Goal: Task Accomplishment & Management: Complete application form

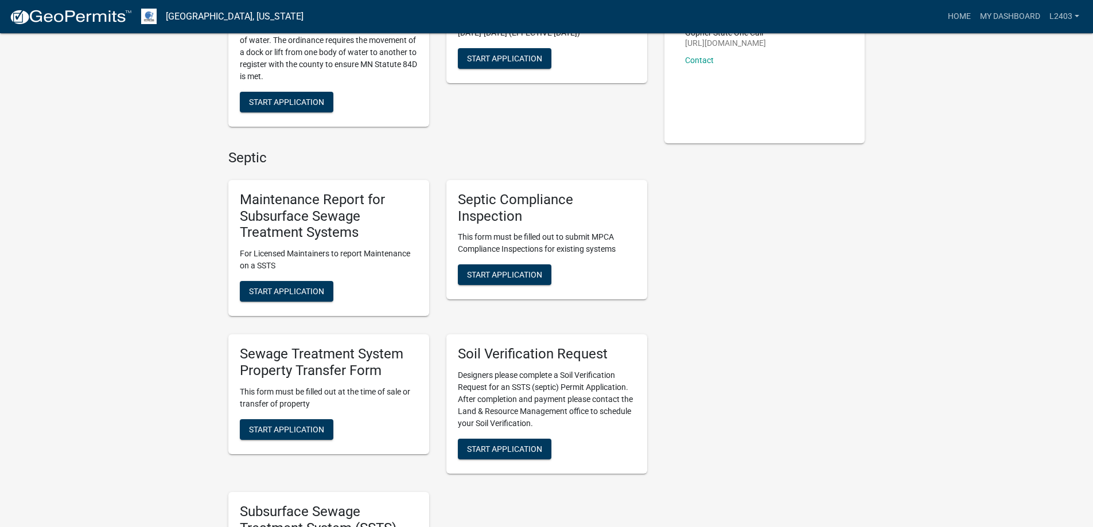
scroll to position [230, 0]
click at [324, 301] on button "Start Application" at bounding box center [287, 291] width 94 height 21
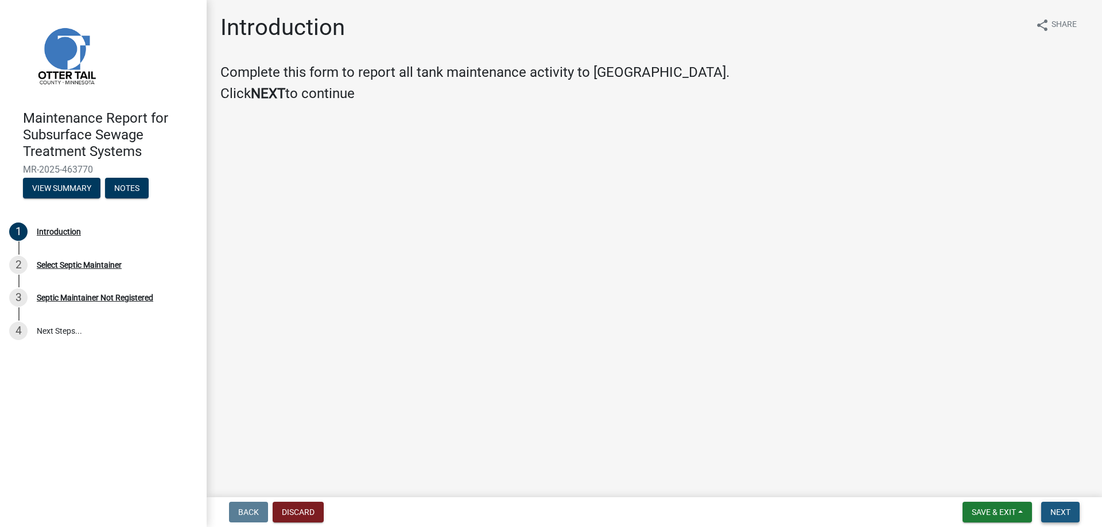
click at [1050, 509] on span "Next" at bounding box center [1060, 512] width 20 height 9
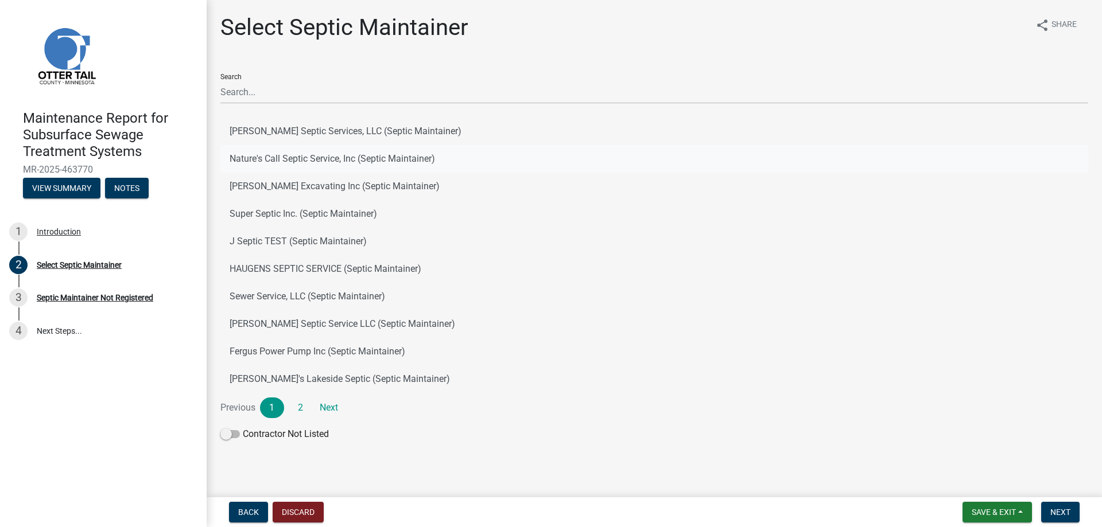
drag, startPoint x: 468, startPoint y: 197, endPoint x: 475, endPoint y: 193, distance: 8.0
click at [469, 173] on button "Nature's Call Septic Service, Inc (Septic Maintainer)" at bounding box center [654, 159] width 868 height 28
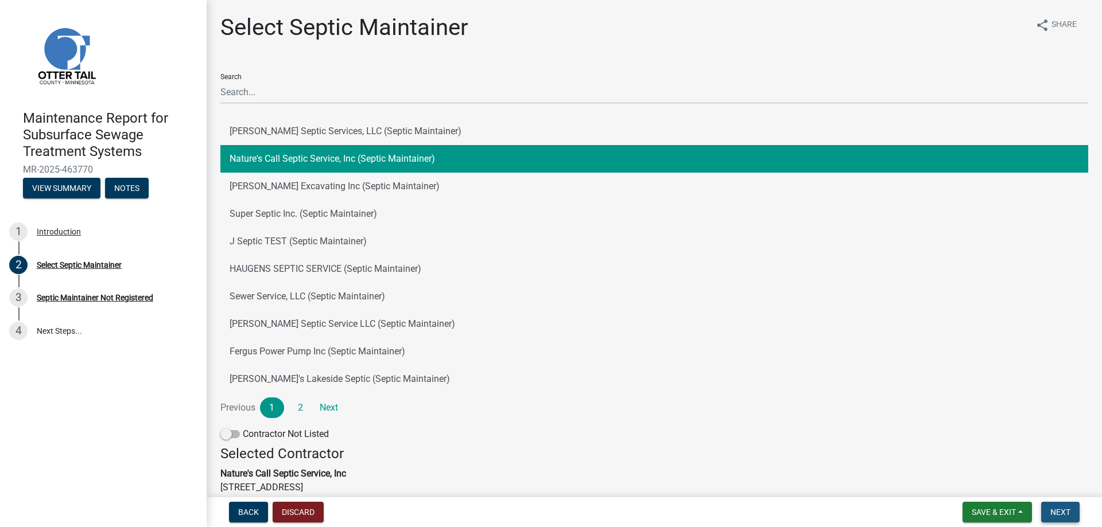
click at [1056, 511] on span "Next" at bounding box center [1060, 512] width 20 height 9
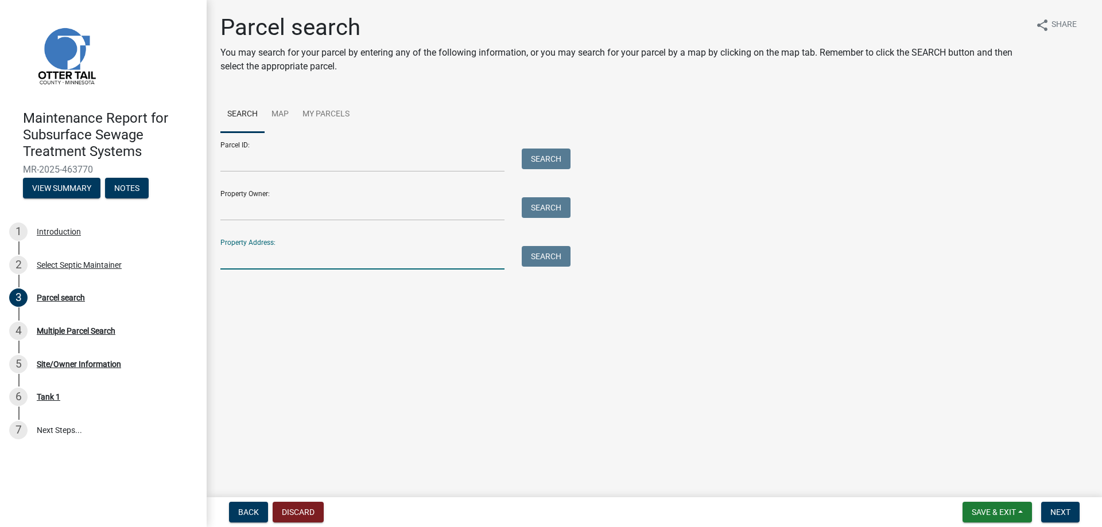
click at [309, 270] on input "Property Address:" at bounding box center [362, 258] width 284 height 24
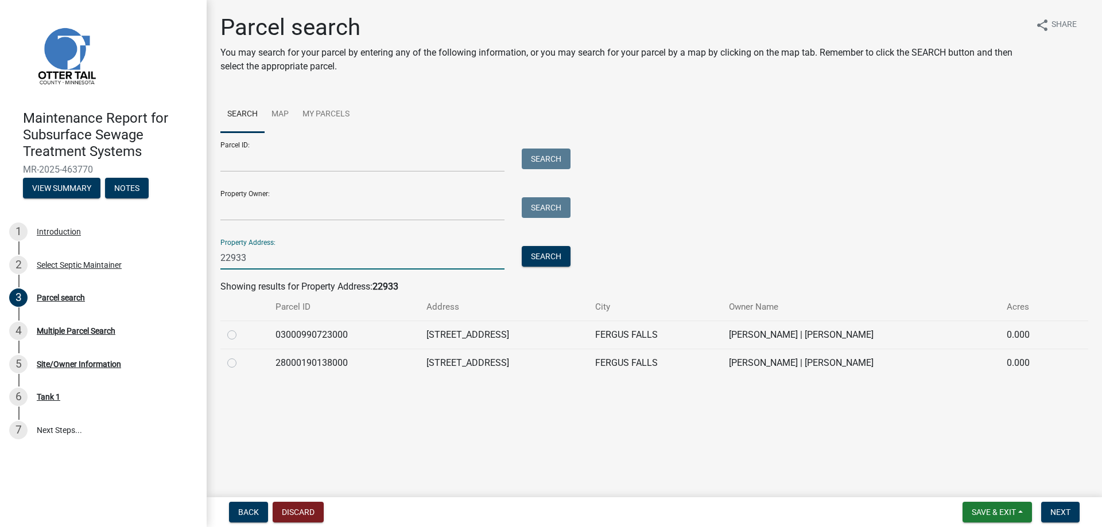
type input "22933"
click at [241, 356] on label at bounding box center [241, 356] width 0 height 0
click at [242, 364] on input "radio" at bounding box center [244, 359] width 7 height 7
radio input "true"
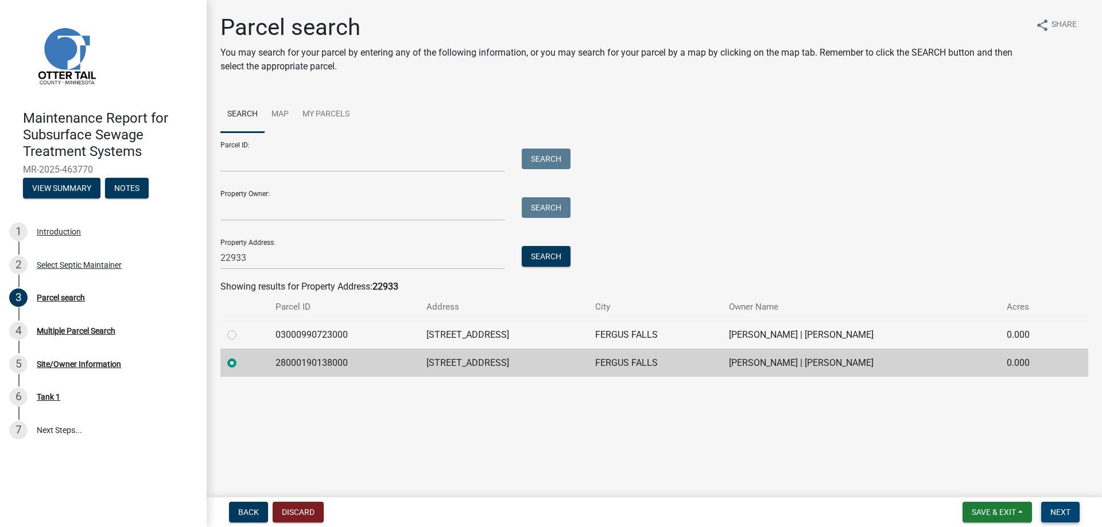
click at [1050, 508] on span "Next" at bounding box center [1060, 512] width 20 height 9
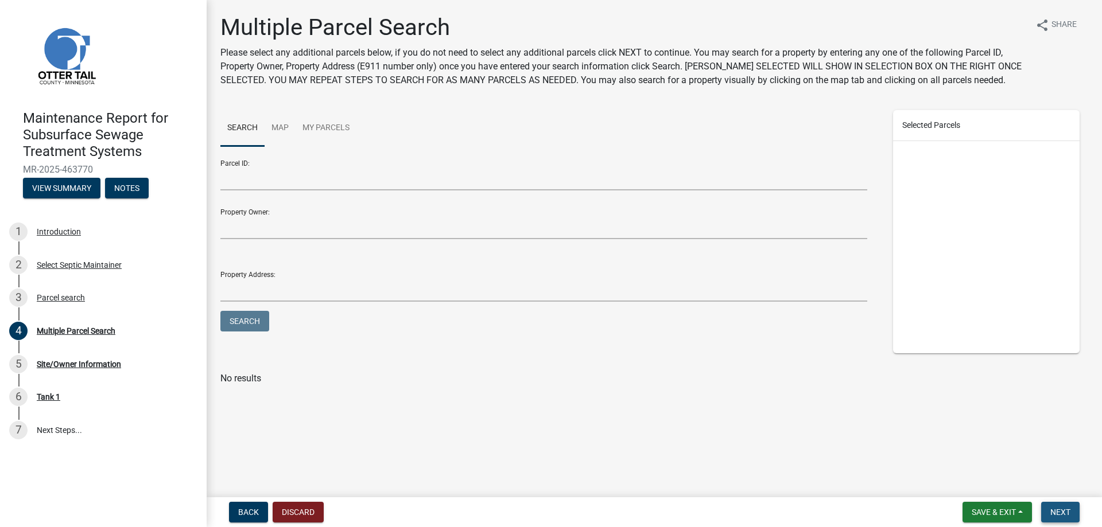
click at [1050, 508] on span "Next" at bounding box center [1060, 512] width 20 height 9
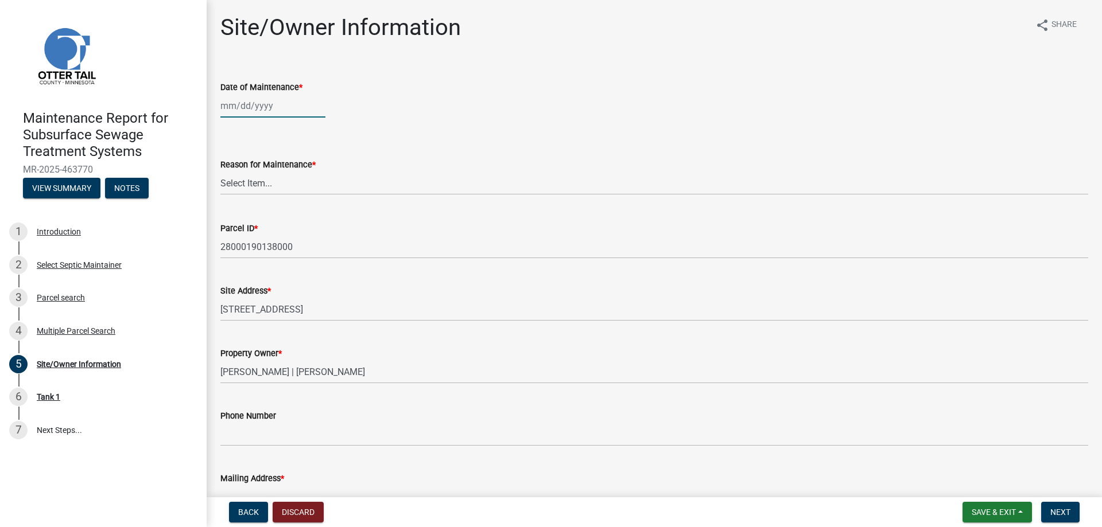
click at [265, 118] on div at bounding box center [272, 106] width 105 height 24
select select "8"
select select "2025"
click at [278, 226] on div "13" at bounding box center [268, 217] width 18 height 18
type input "[DATE]"
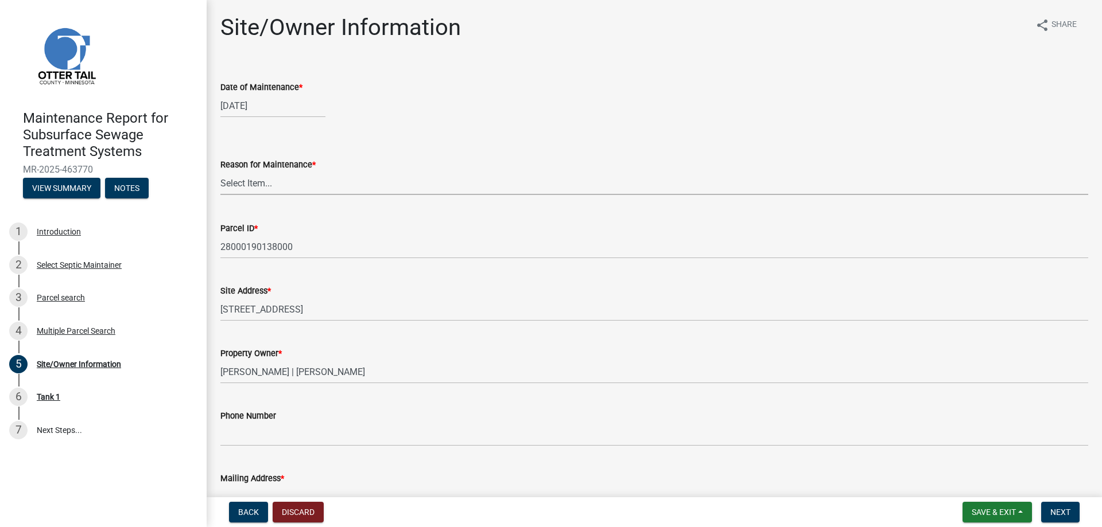
drag, startPoint x: 243, startPoint y: 230, endPoint x: 244, endPoint y: 242, distance: 12.6
click at [243, 195] on select "Select Item... Called Routine Other" at bounding box center [654, 184] width 868 height 24
click at [224, 195] on select "Select Item... Called Routine Other" at bounding box center [654, 184] width 868 height 24
select select "3ac72b63-7b21-42e4-8192-806faae7a4f1"
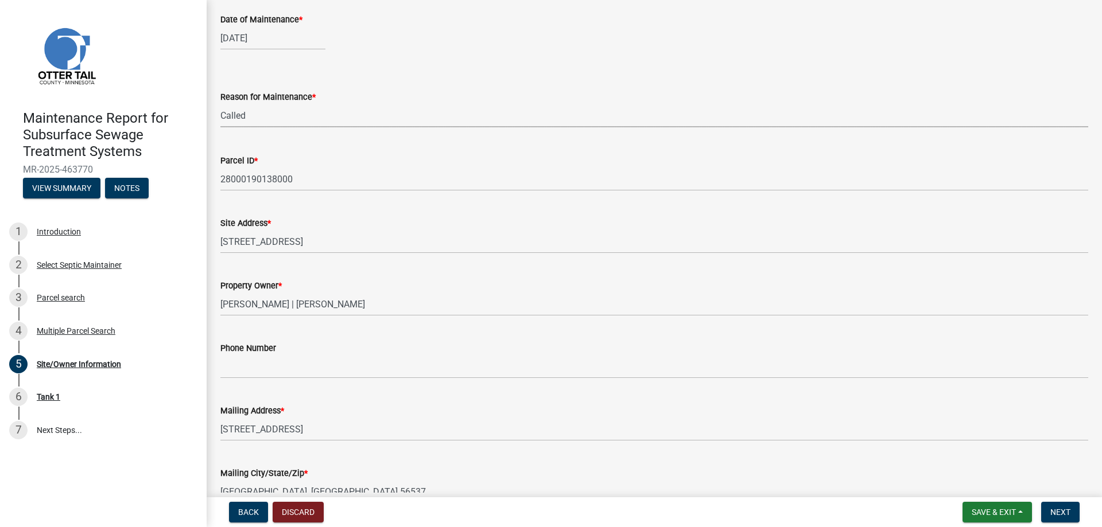
scroll to position [172, 0]
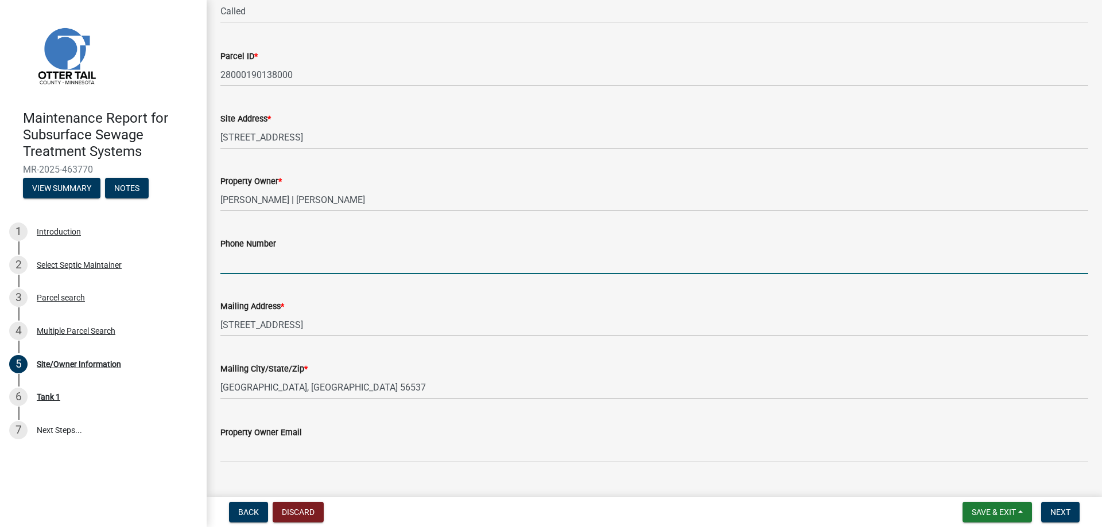
click at [246, 274] on input "Phone Number" at bounding box center [654, 263] width 868 height 24
type input "[PHONE_NUMBER]"
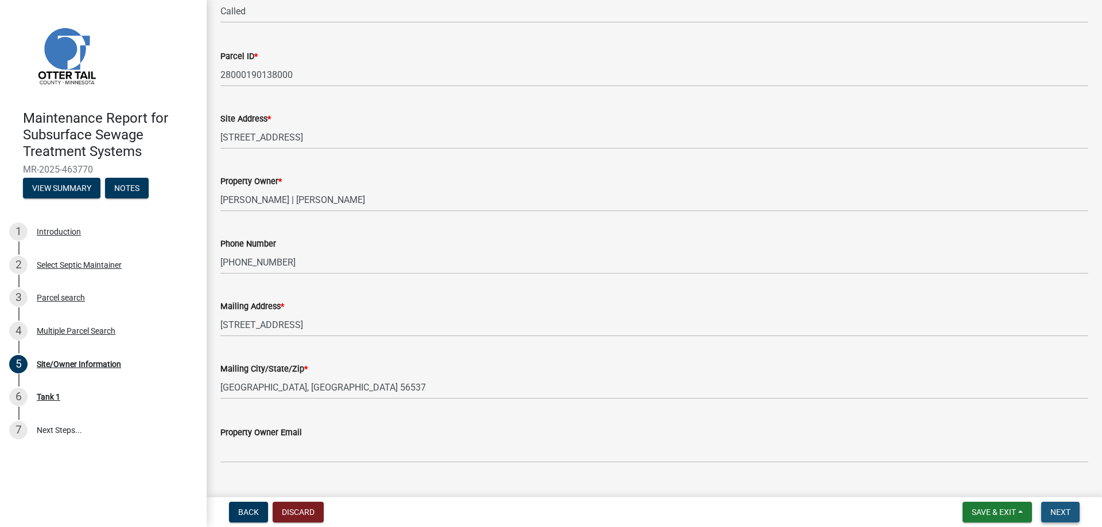
click at [1064, 511] on span "Next" at bounding box center [1060, 512] width 20 height 9
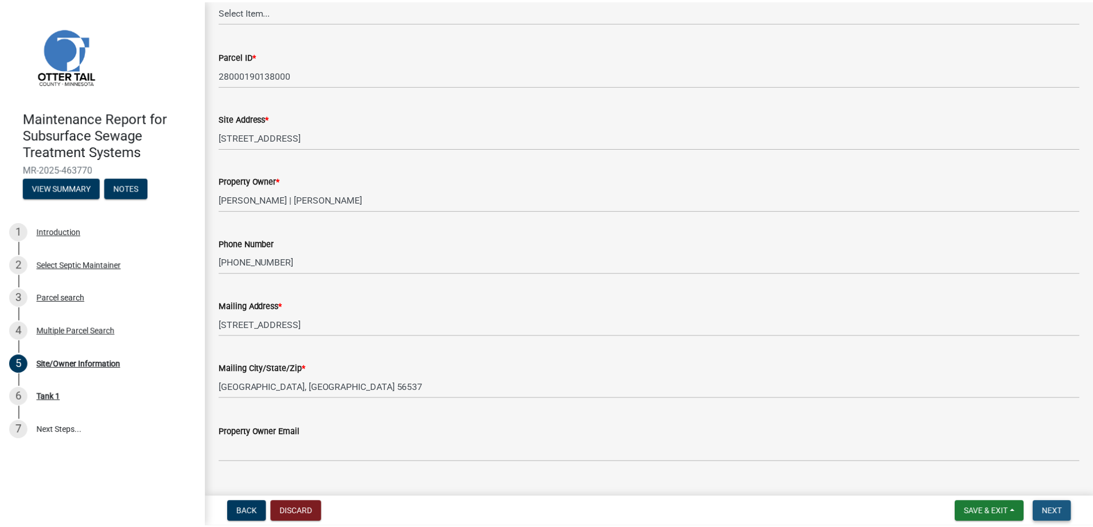
scroll to position [0, 0]
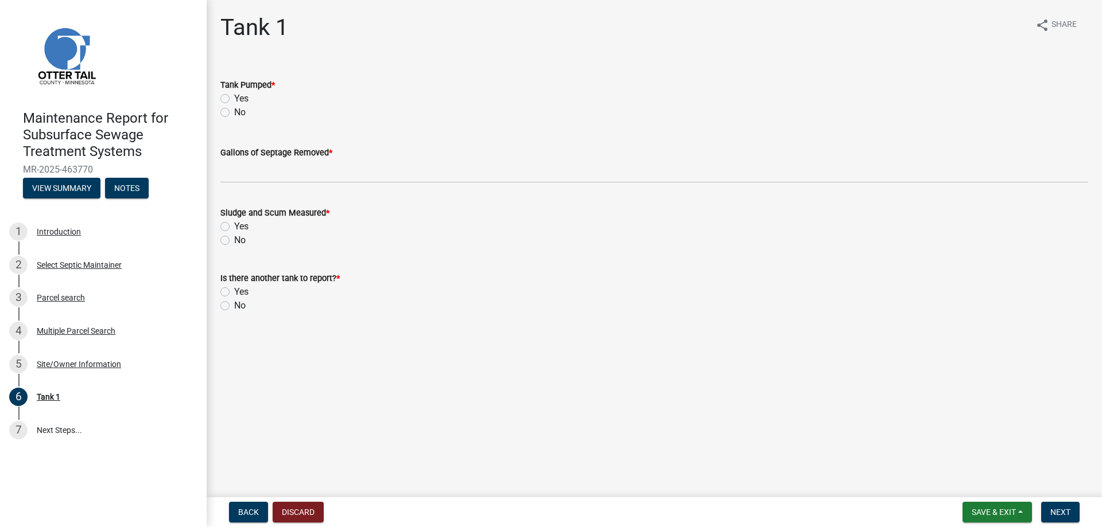
click at [248, 106] on label "Yes" at bounding box center [241, 99] width 14 height 14
click at [242, 99] on input "Yes" at bounding box center [237, 95] width 7 height 7
radio input "true"
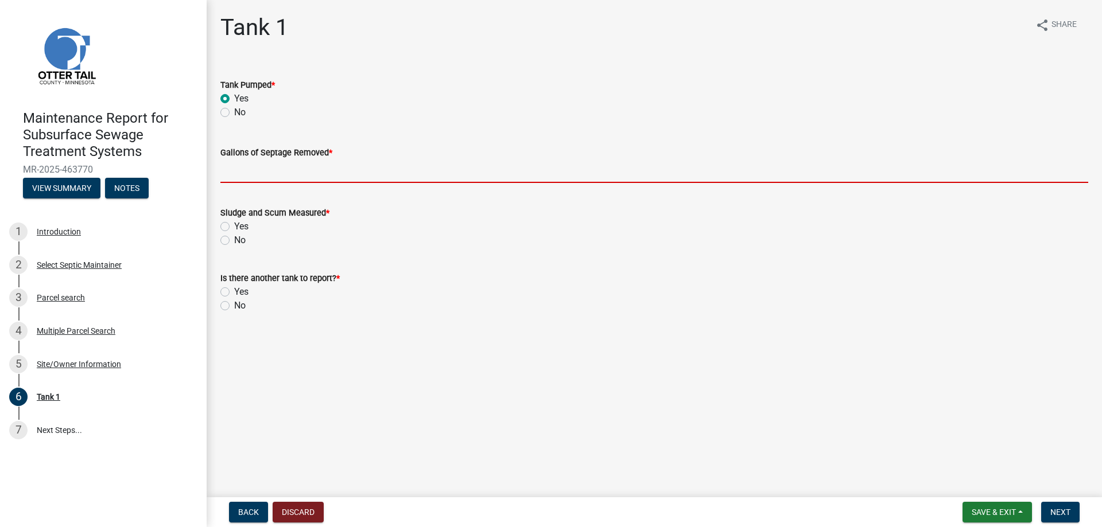
click at [281, 183] on input "Gallons of Septage Removed *" at bounding box center [654, 172] width 868 height 24
type input "2500"
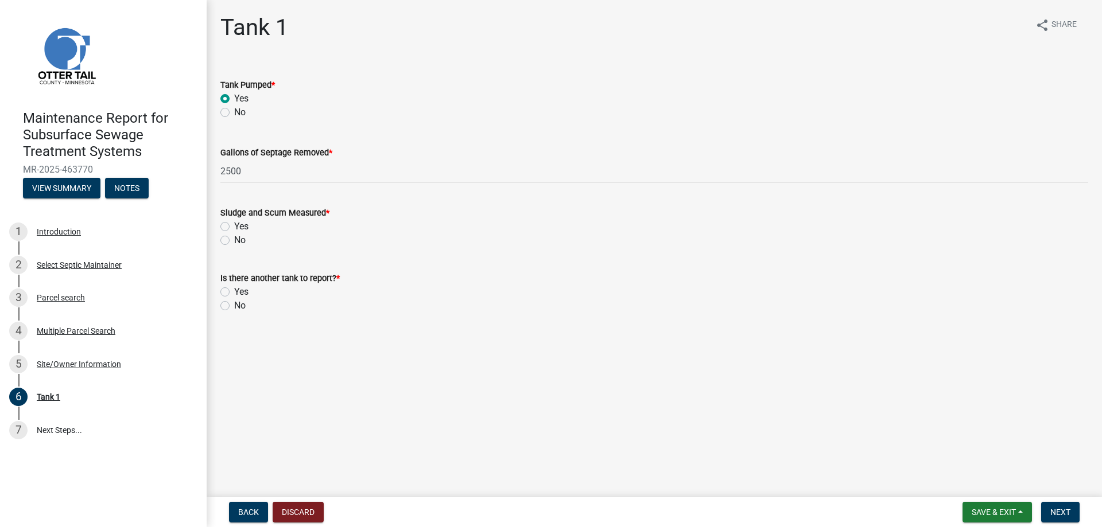
click at [248, 234] on label "Yes" at bounding box center [241, 227] width 14 height 14
click at [242, 227] on input "Yes" at bounding box center [237, 223] width 7 height 7
radio input "true"
click at [246, 313] on label "No" at bounding box center [239, 306] width 11 height 14
click at [242, 306] on input "No" at bounding box center [237, 302] width 7 height 7
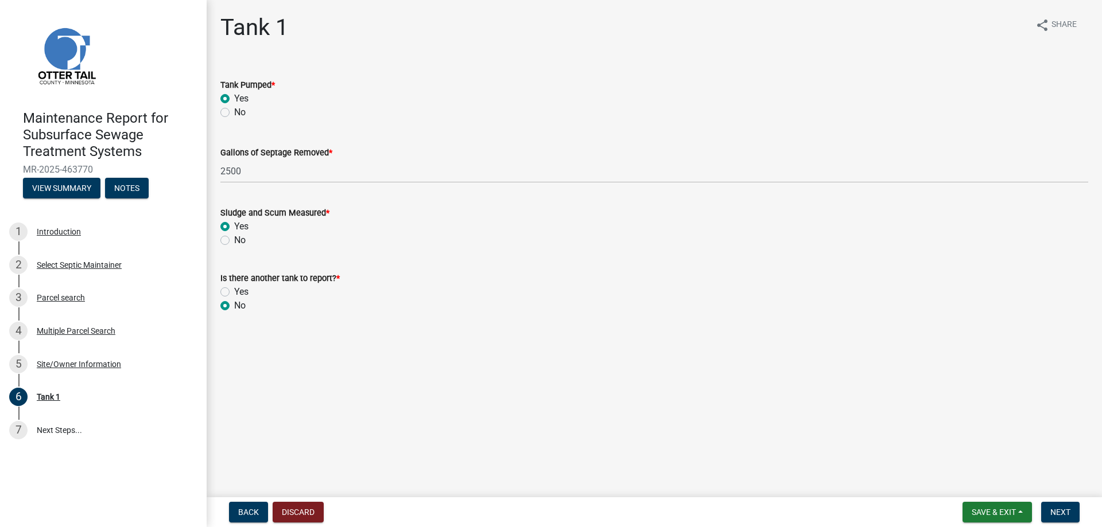
radio input "true"
click at [1050, 508] on span "Next" at bounding box center [1060, 512] width 20 height 9
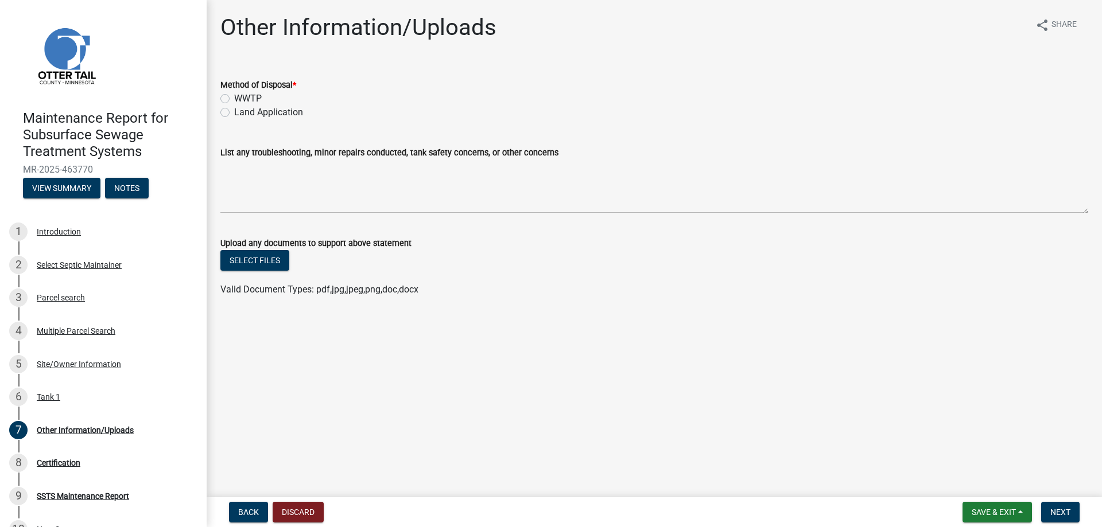
click at [262, 119] on label "Land Application" at bounding box center [268, 113] width 69 height 14
click at [242, 113] on input "Land Application" at bounding box center [237, 109] width 7 height 7
radio input "true"
click at [1050, 512] on span "Next" at bounding box center [1060, 512] width 20 height 9
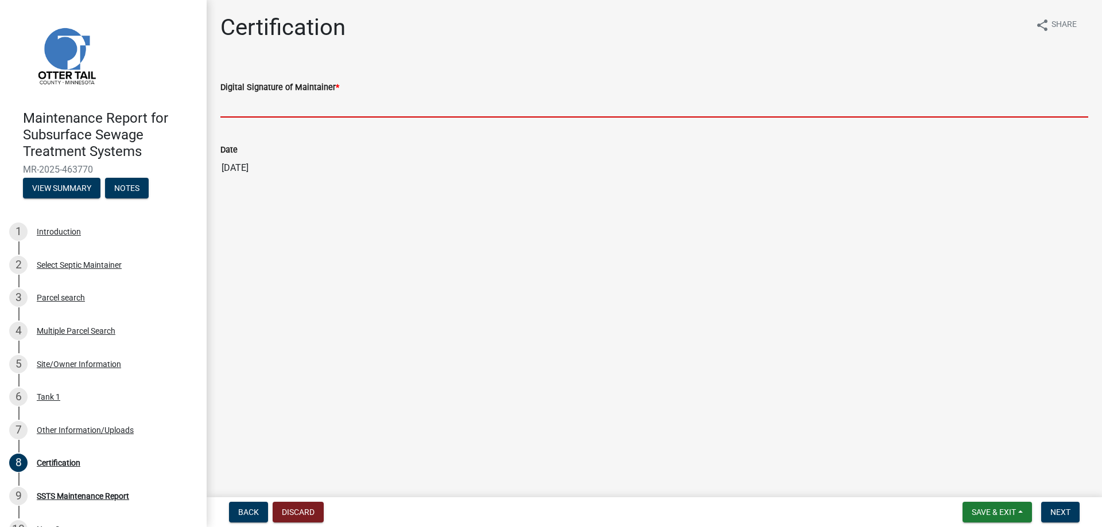
click at [294, 118] on input "Digital Signature of Maintainer *" at bounding box center [654, 106] width 868 height 24
type input "[PERSON_NAME]/KG"
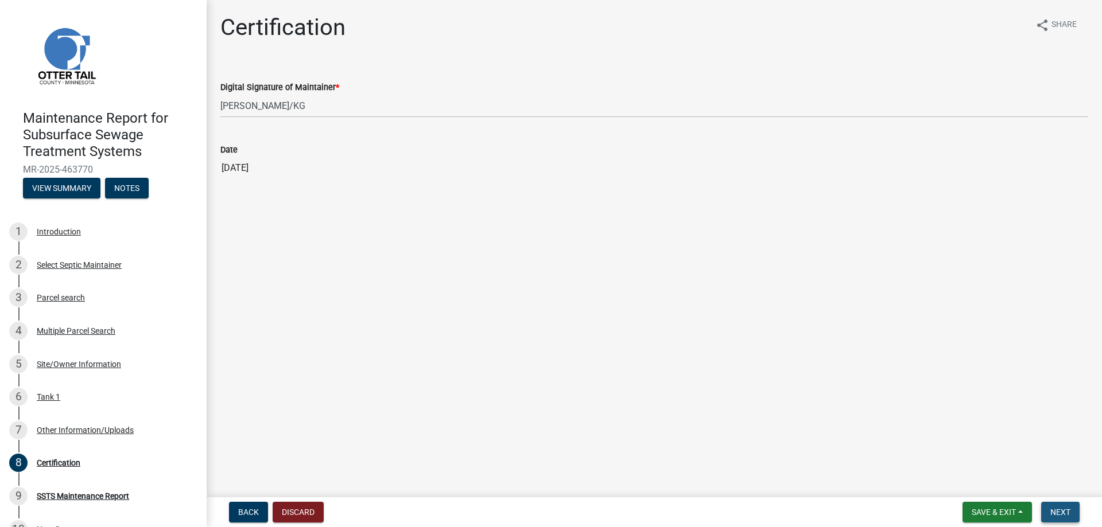
click at [1055, 512] on span "Next" at bounding box center [1060, 512] width 20 height 9
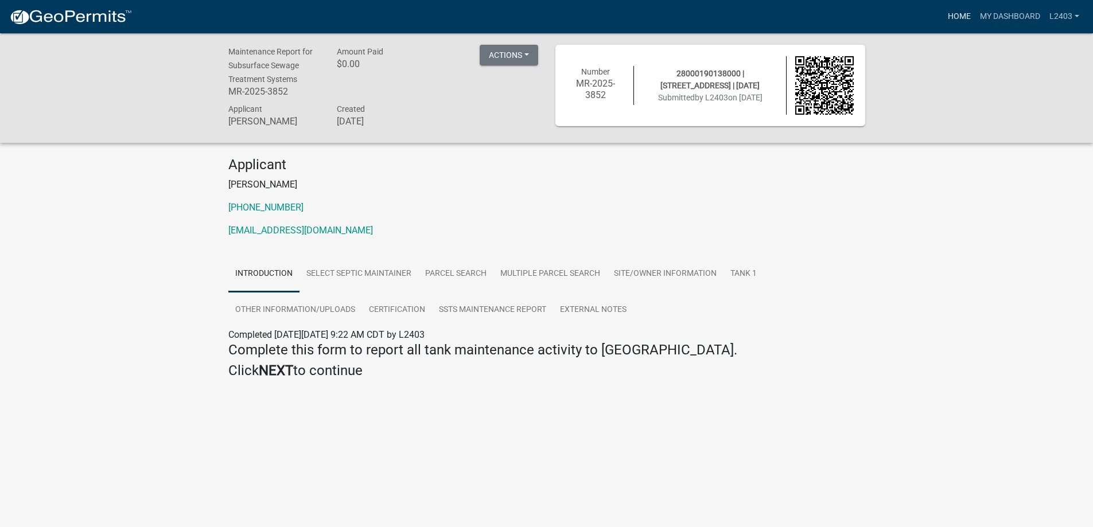
click at [943, 22] on link "Home" at bounding box center [959, 17] width 32 height 22
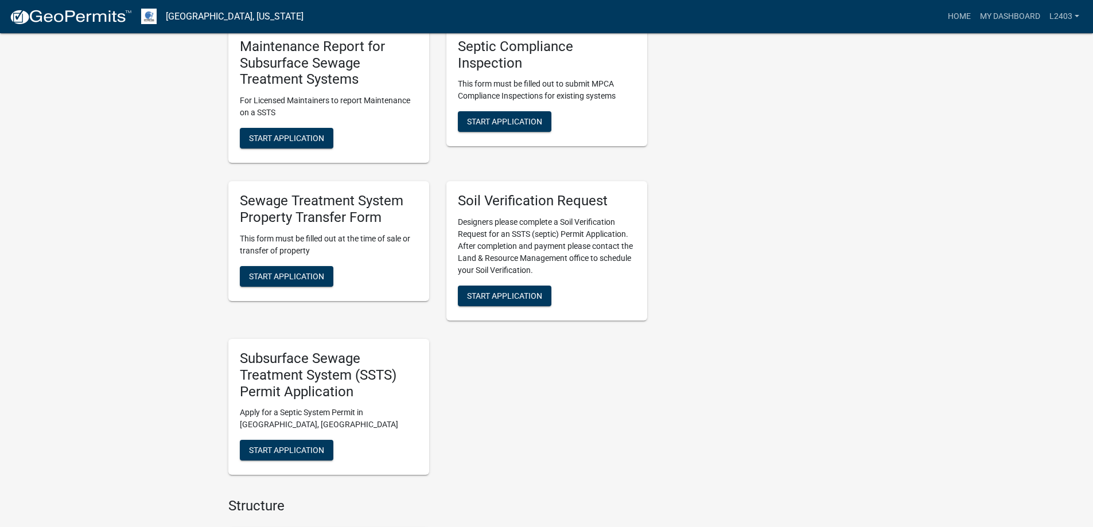
scroll to position [402, 0]
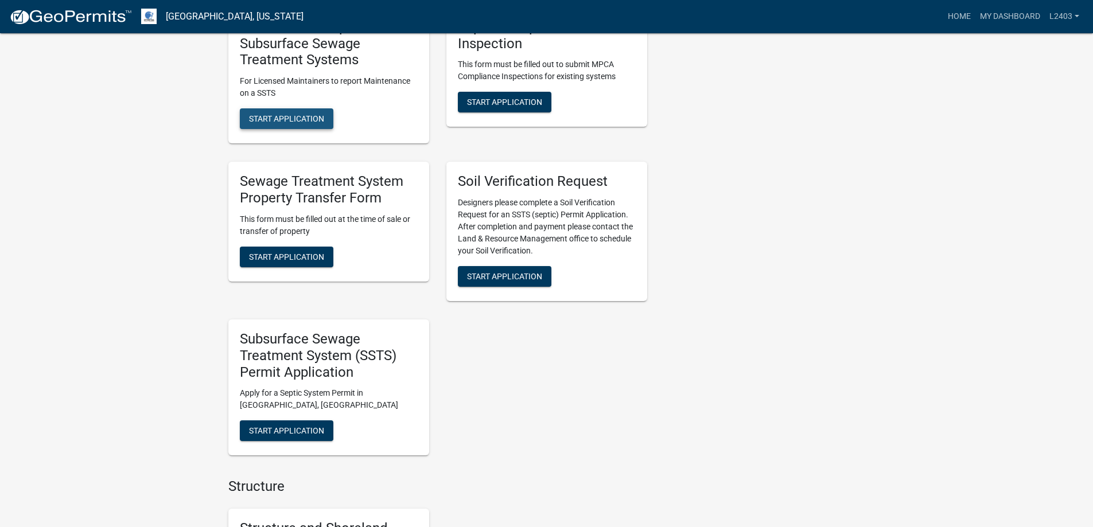
click at [293, 123] on span "Start Application" at bounding box center [286, 118] width 75 height 9
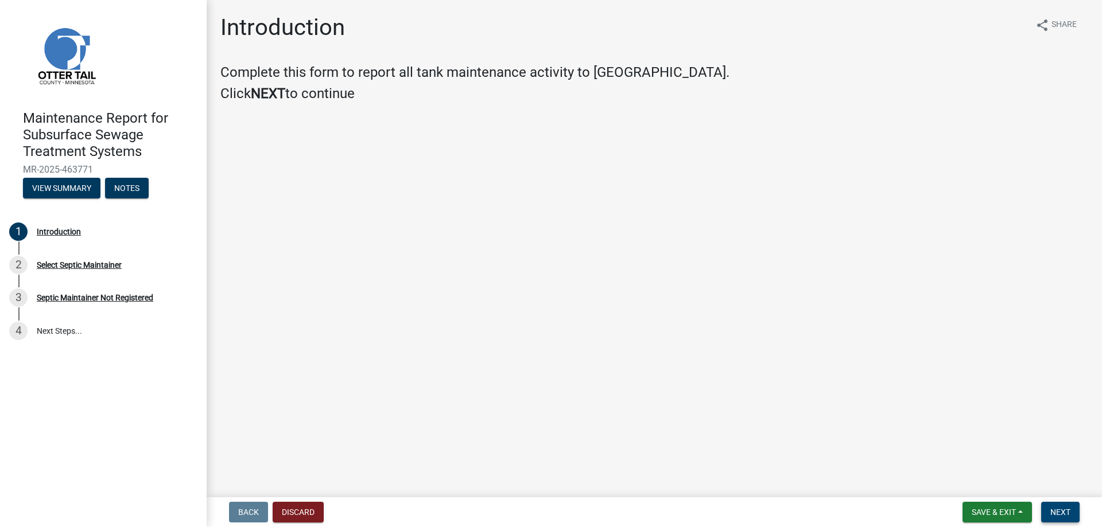
click at [1050, 508] on span "Next" at bounding box center [1060, 512] width 20 height 9
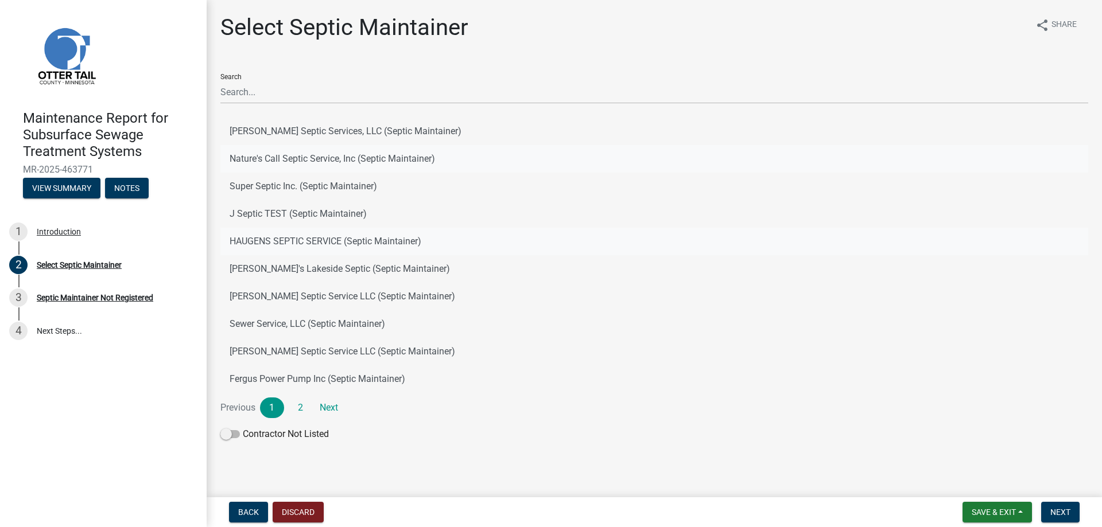
drag, startPoint x: 344, startPoint y: 196, endPoint x: 788, endPoint y: 316, distance: 459.3
click at [345, 173] on button "Nature's Call Septic Service, Inc (Septic Maintainer)" at bounding box center [654, 159] width 868 height 28
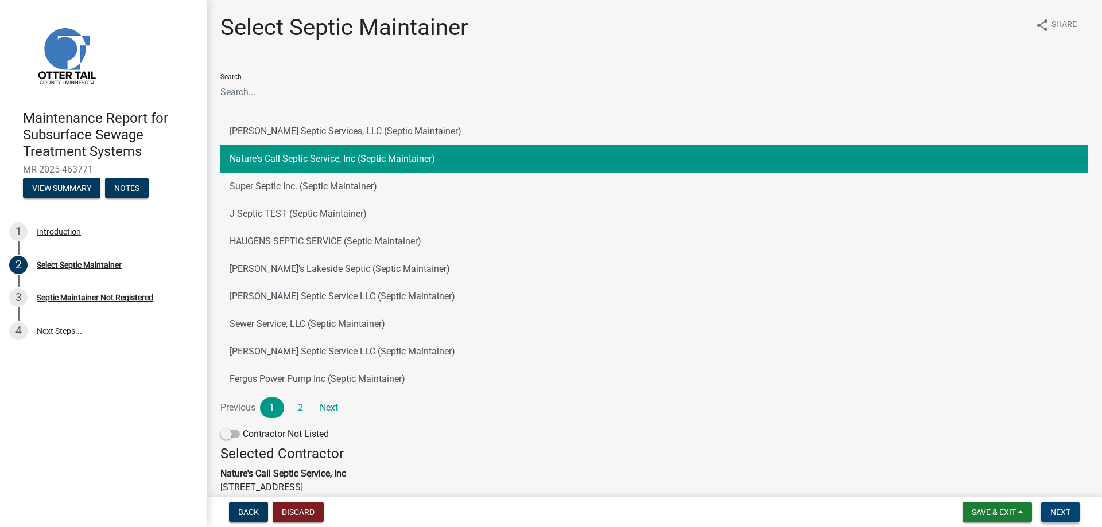
click at [1050, 508] on span "Next" at bounding box center [1060, 512] width 20 height 9
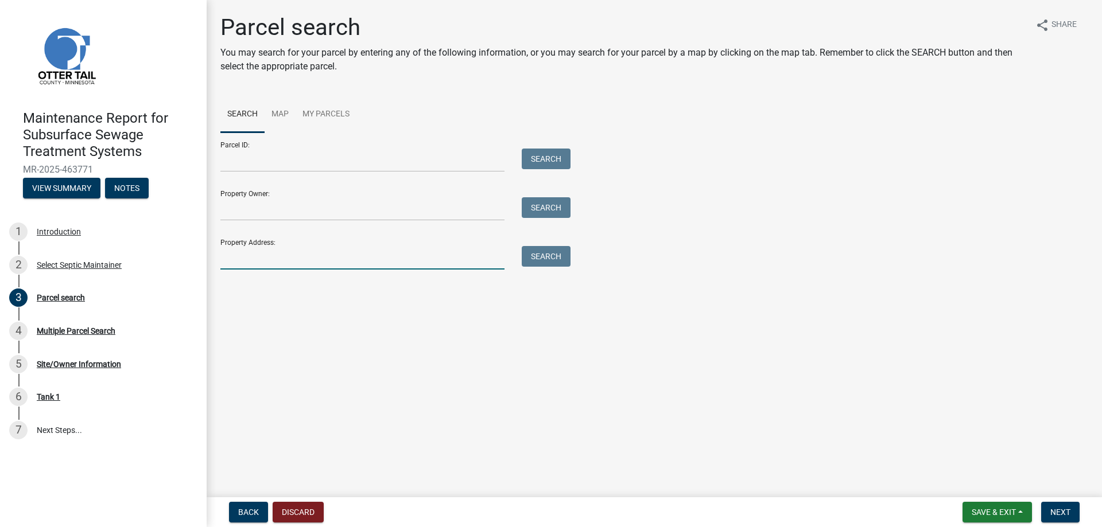
click at [330, 270] on input "Property Address:" at bounding box center [362, 258] width 284 height 24
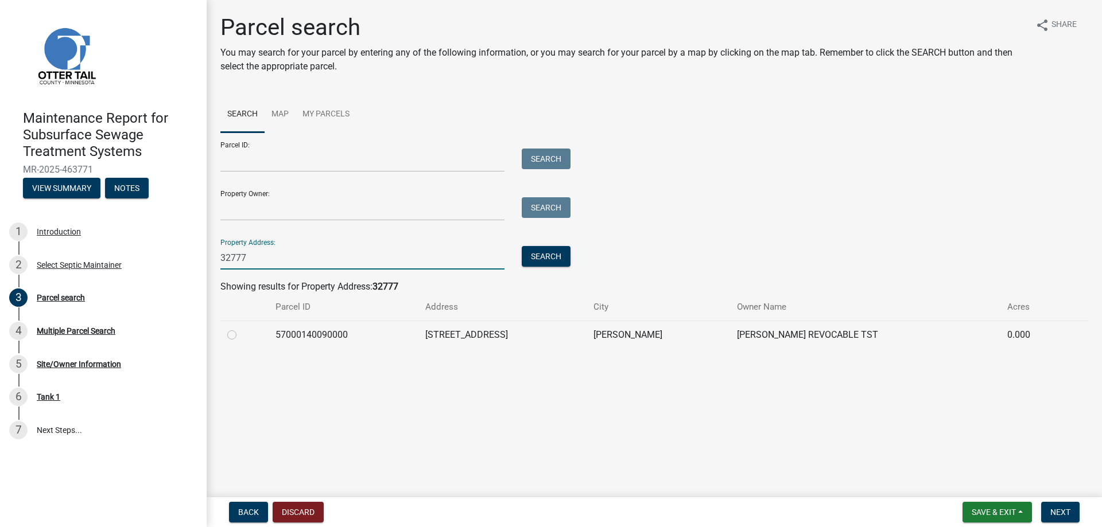
type input "32777"
click at [241, 328] on label at bounding box center [241, 328] width 0 height 0
click at [241, 336] on input "radio" at bounding box center [244, 331] width 7 height 7
radio input "true"
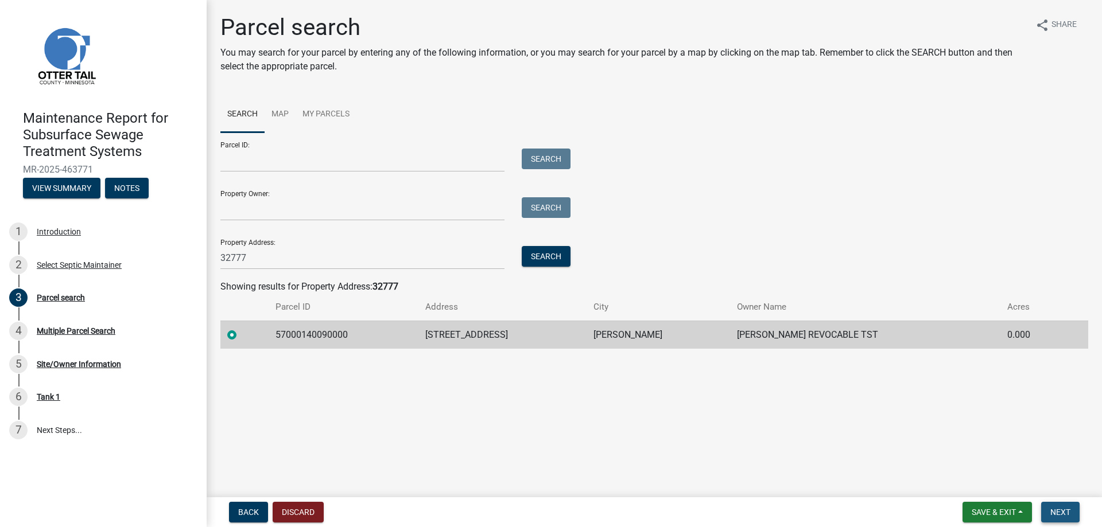
click at [1052, 511] on span "Next" at bounding box center [1060, 512] width 20 height 9
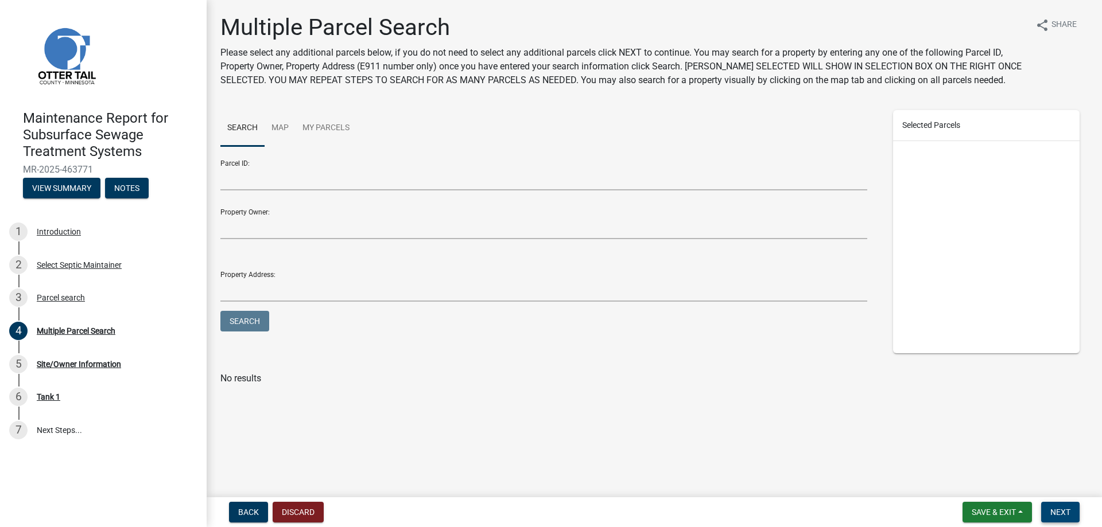
click at [1053, 508] on span "Next" at bounding box center [1060, 512] width 20 height 9
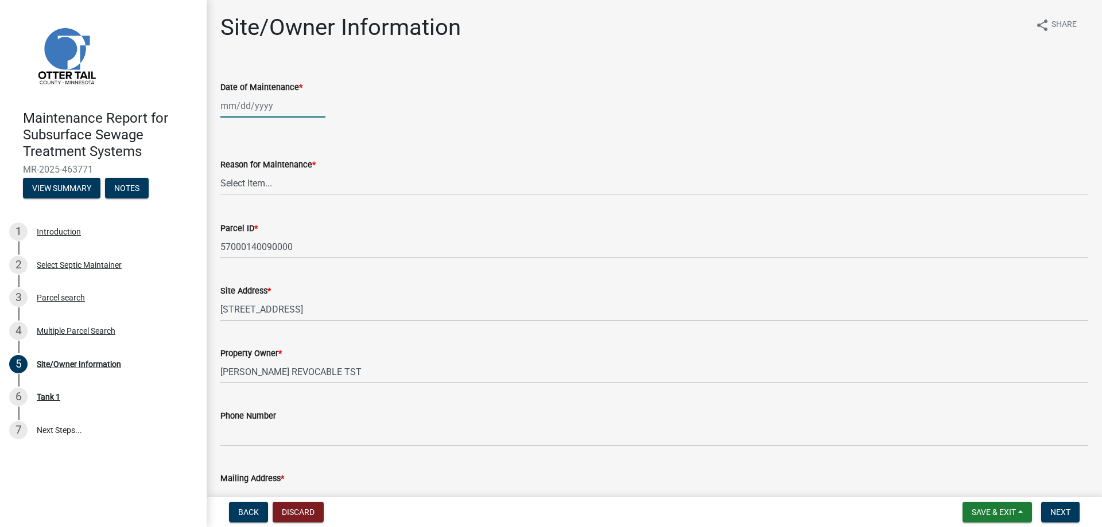
click at [270, 118] on div at bounding box center [272, 106] width 105 height 24
select select "8"
select select "2025"
click at [278, 226] on div "13" at bounding box center [268, 217] width 18 height 18
type input "[DATE]"
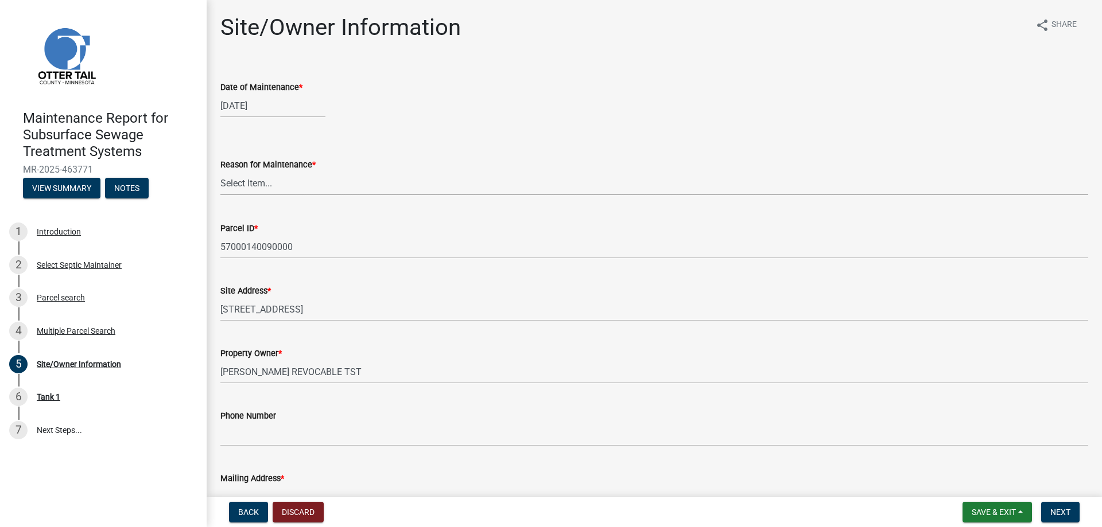
click at [250, 195] on select "Select Item... Called Routine Other" at bounding box center [654, 184] width 868 height 24
click at [224, 195] on select "Select Item... Called Routine Other" at bounding box center [654, 184] width 868 height 24
select select "3ac72b63-7b21-42e4-8192-806faae7a4f1"
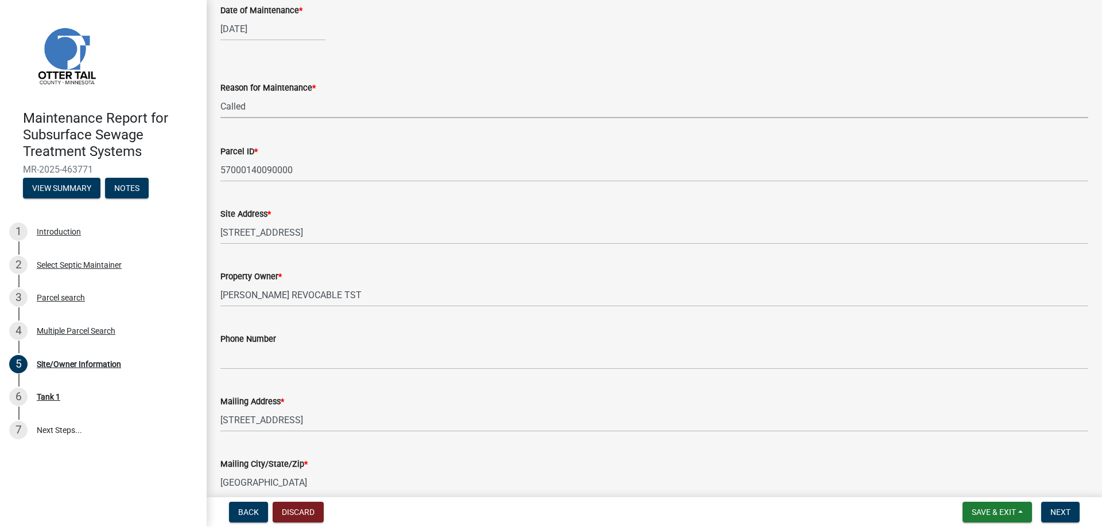
scroll to position [172, 0]
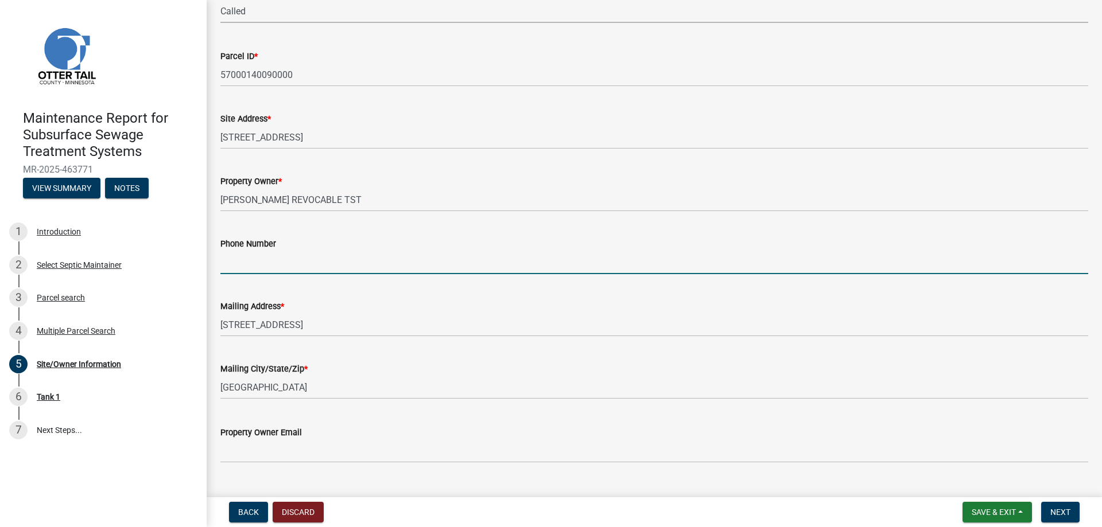
click at [251, 274] on input "Phone Number" at bounding box center [654, 263] width 868 height 24
type input "[PHONE_NUMBER]"
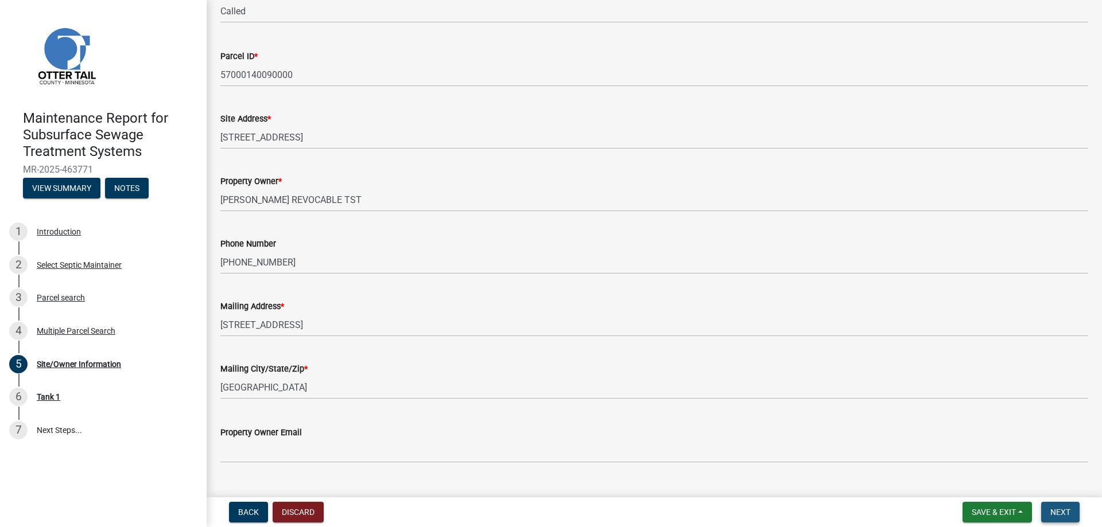
click at [1056, 509] on span "Next" at bounding box center [1060, 512] width 20 height 9
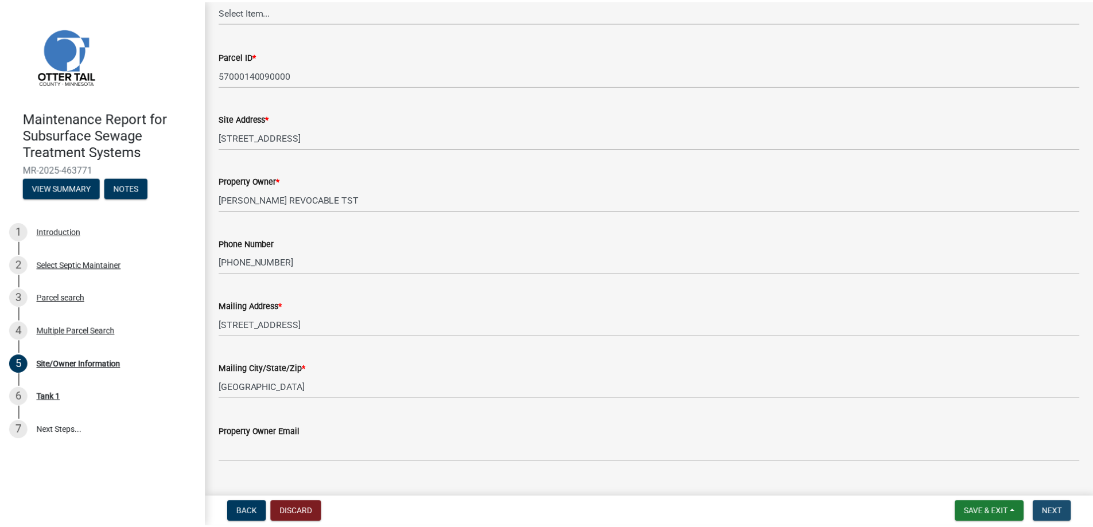
scroll to position [0, 0]
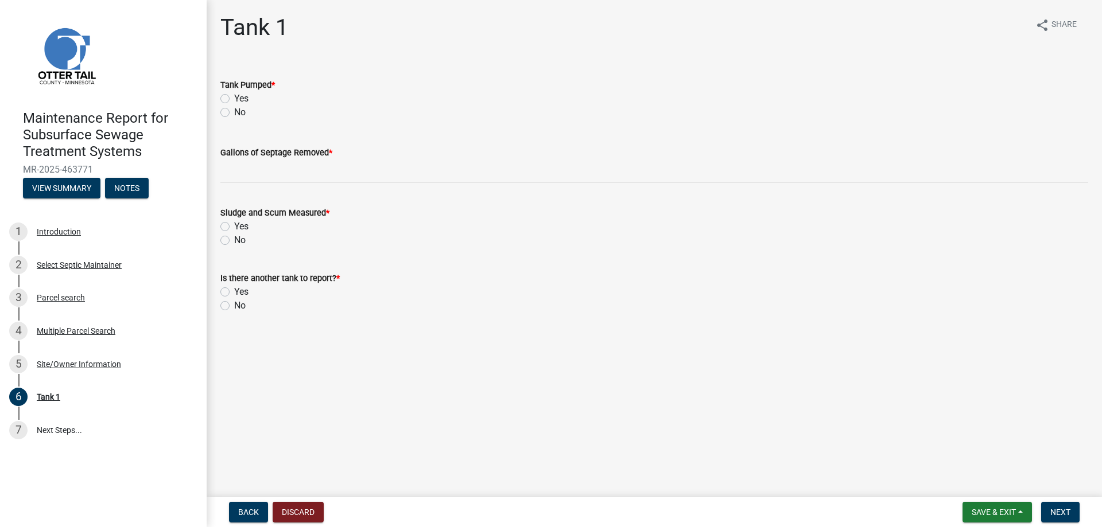
click at [248, 106] on label "Yes" at bounding box center [241, 99] width 14 height 14
click at [242, 99] on input "Yes" at bounding box center [237, 95] width 7 height 7
radio input "true"
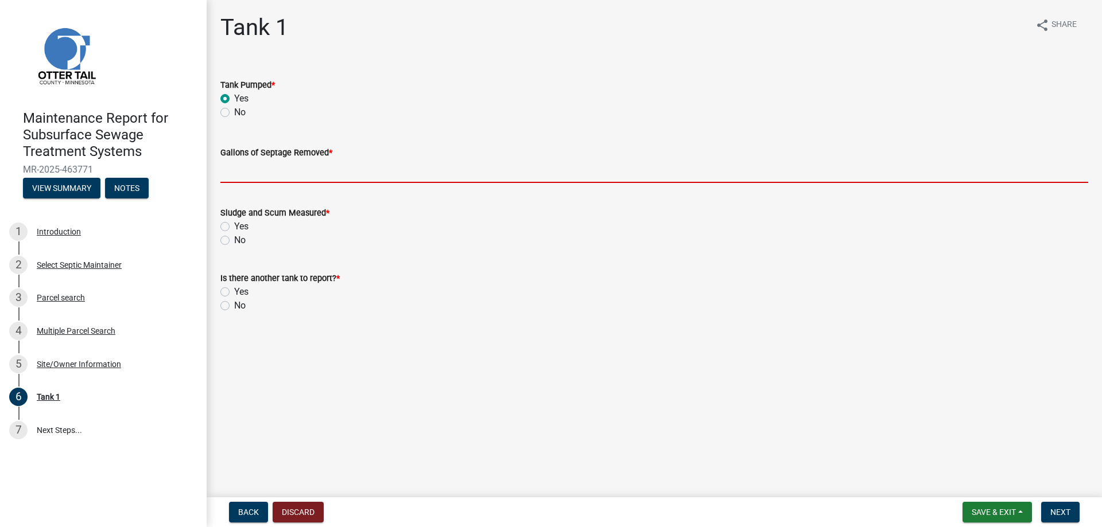
click at [297, 183] on input "Gallons of Septage Removed *" at bounding box center [654, 172] width 868 height 24
type input "1000"
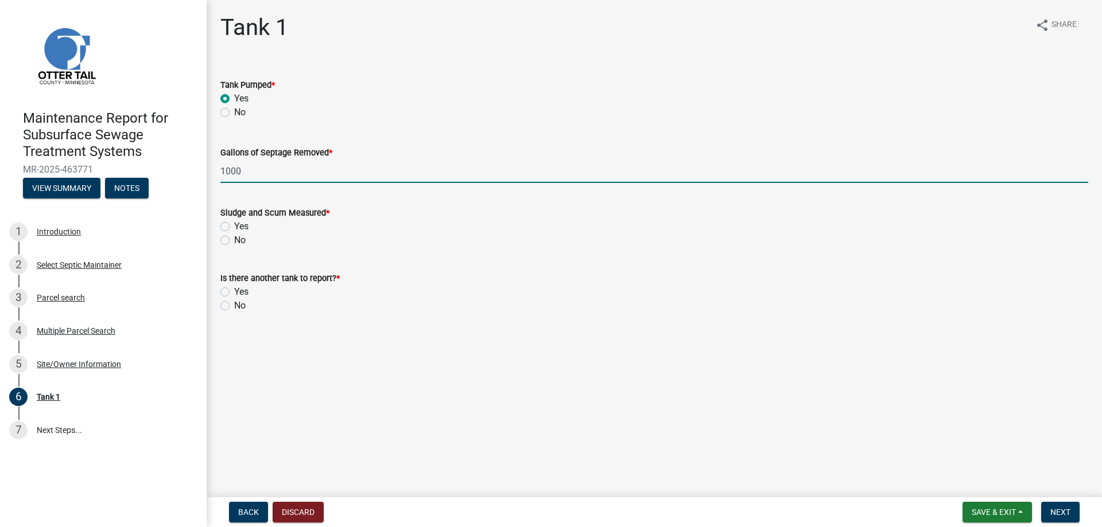
click at [248, 234] on label "Yes" at bounding box center [241, 227] width 14 height 14
click at [242, 227] on input "Yes" at bounding box center [237, 223] width 7 height 7
radio input "true"
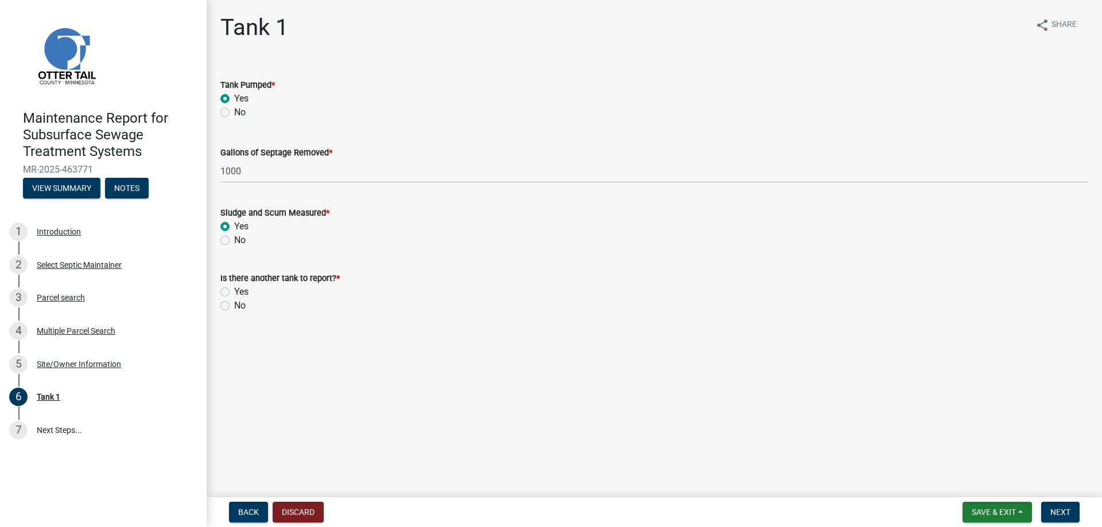
click at [246, 313] on label "No" at bounding box center [239, 306] width 11 height 14
click at [242, 306] on input "No" at bounding box center [237, 302] width 7 height 7
radio input "true"
click at [1056, 502] on button "Next" at bounding box center [1060, 512] width 38 height 21
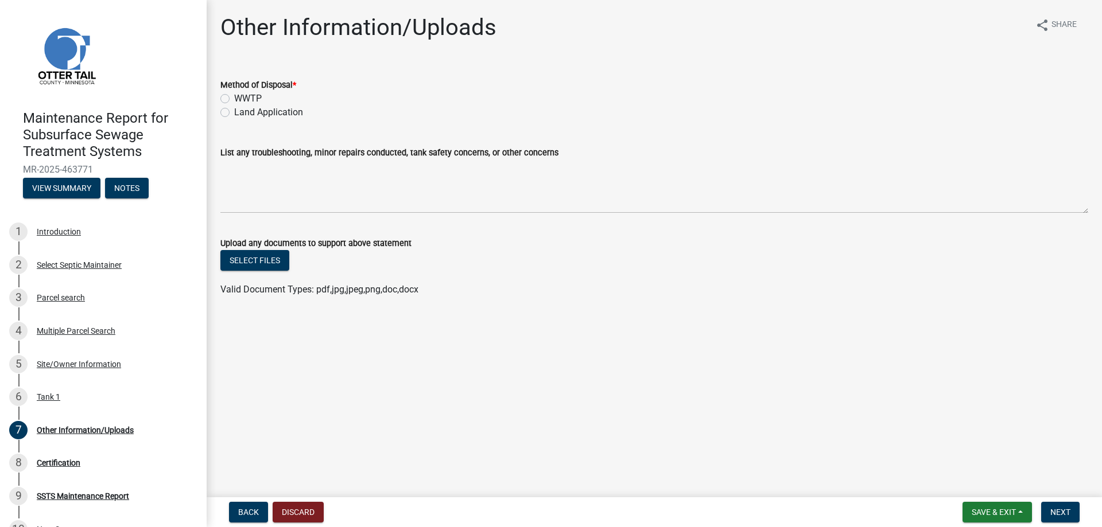
click at [260, 119] on label "Land Application" at bounding box center [268, 113] width 69 height 14
click at [242, 113] on input "Land Application" at bounding box center [237, 109] width 7 height 7
radio input "true"
click at [1067, 512] on button "Next" at bounding box center [1060, 512] width 38 height 21
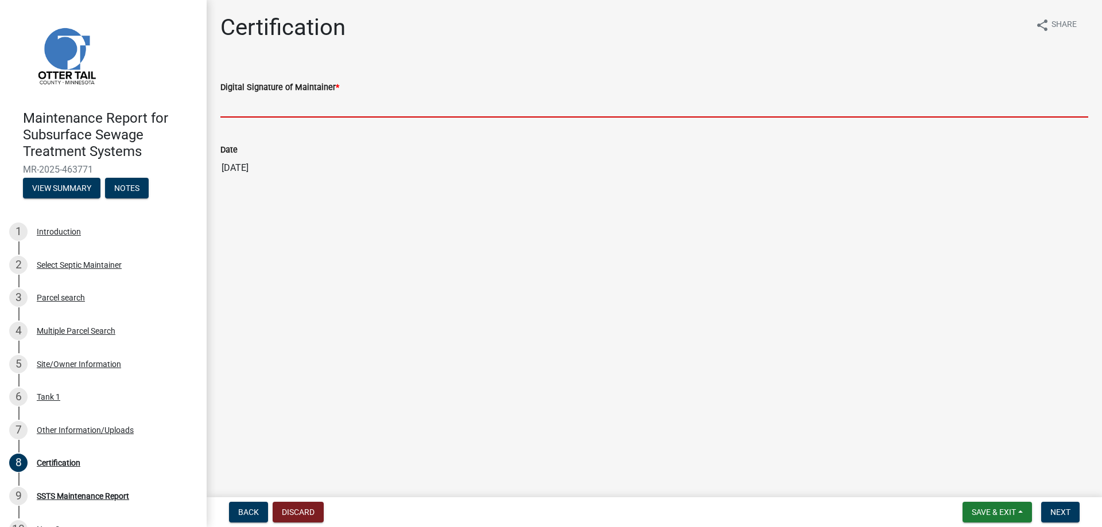
drag, startPoint x: 320, startPoint y: 132, endPoint x: 320, endPoint y: 139, distance: 6.9
click at [320, 118] on input "Digital Signature of Maintainer *" at bounding box center [654, 106] width 868 height 24
type input "[PERSON_NAME]/KG"
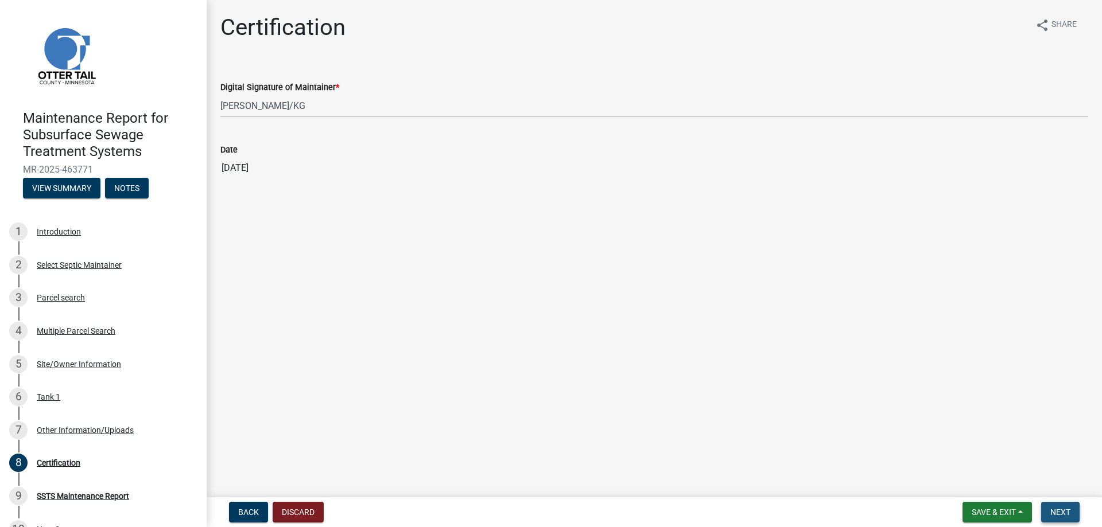
click at [1055, 511] on span "Next" at bounding box center [1060, 512] width 20 height 9
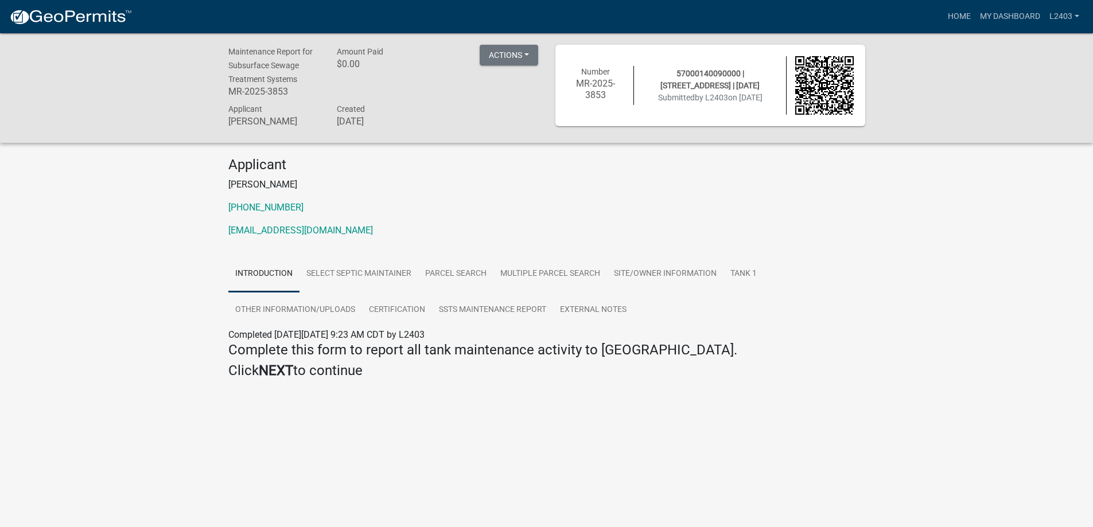
click at [663, 215] on p "[PHONE_NUMBER]" at bounding box center [546, 208] width 637 height 14
click at [943, 20] on link "Home" at bounding box center [959, 17] width 32 height 22
